Goal: Information Seeking & Learning: Learn about a topic

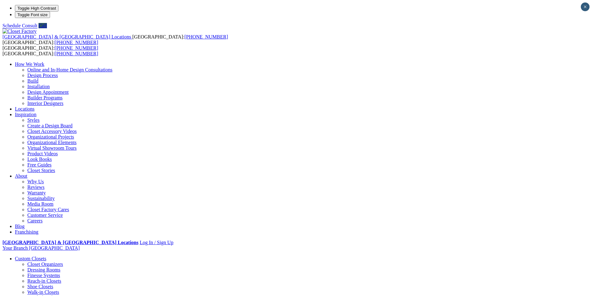
click at [46, 256] on link "Custom Closets" at bounding box center [30, 258] width 31 height 5
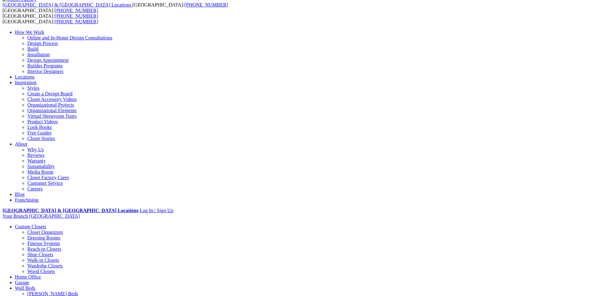
scroll to position [31, 0]
